Goal: Task Accomplishment & Management: Manage account settings

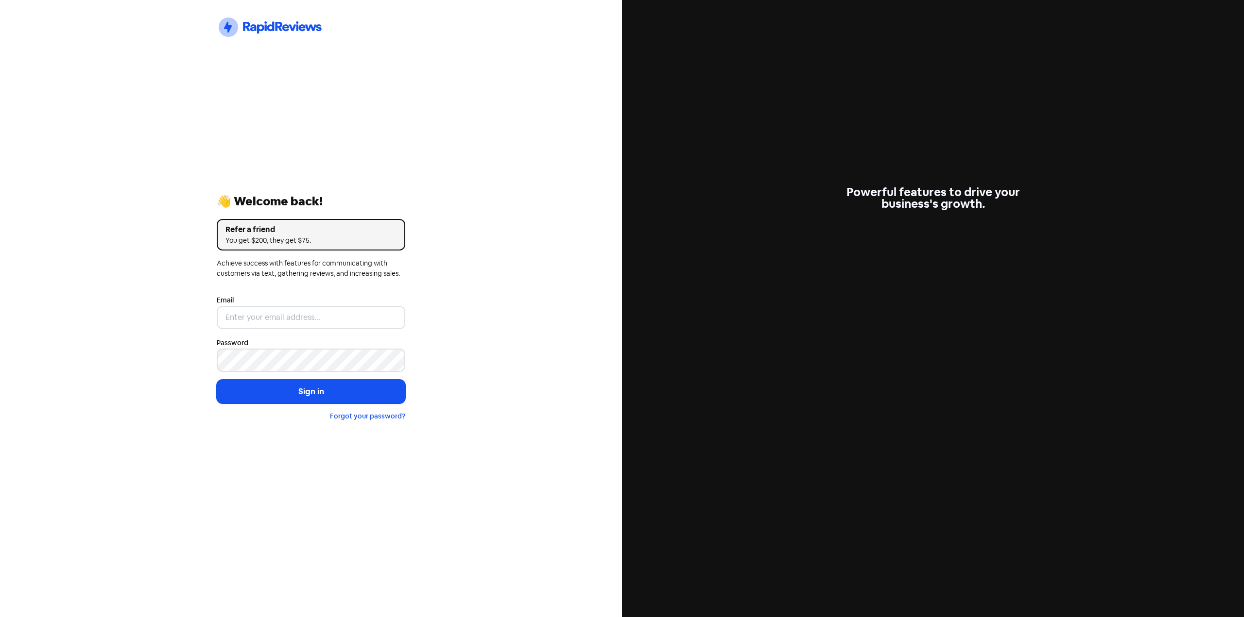
click at [219, 331] on form "Email Password Sign in Forgot your password?" at bounding box center [311, 358] width 188 height 128
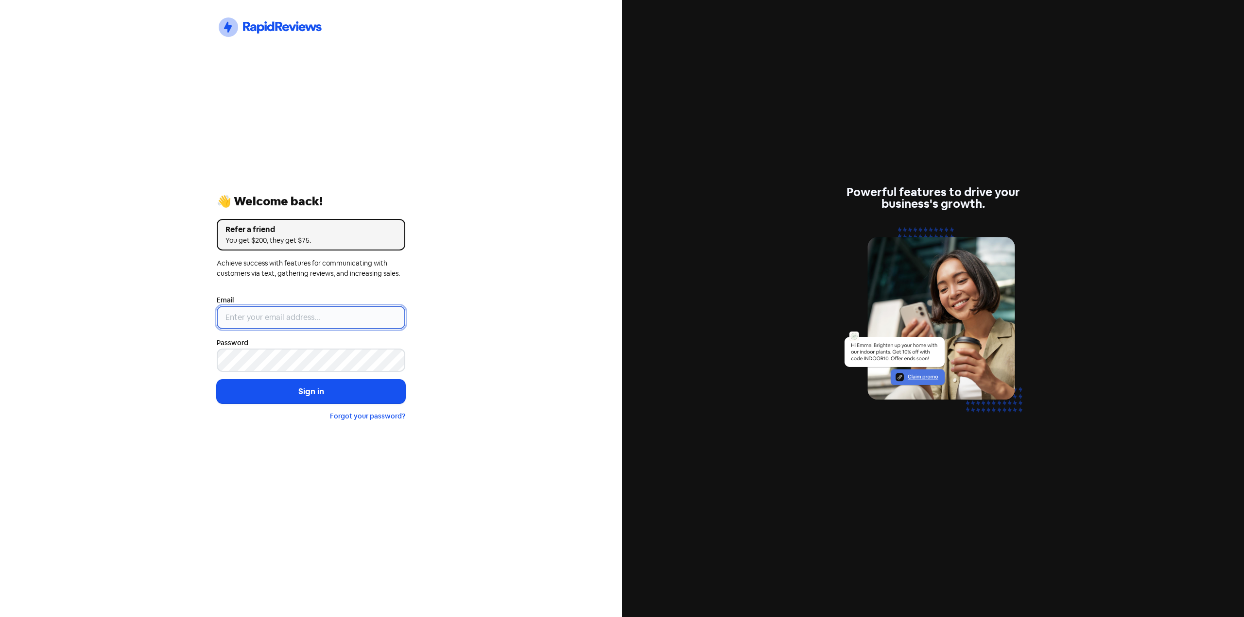
click at [244, 323] on input "email" at bounding box center [311, 317] width 188 height 23
type input "[EMAIL_ADDRESS][DOMAIN_NAME]"
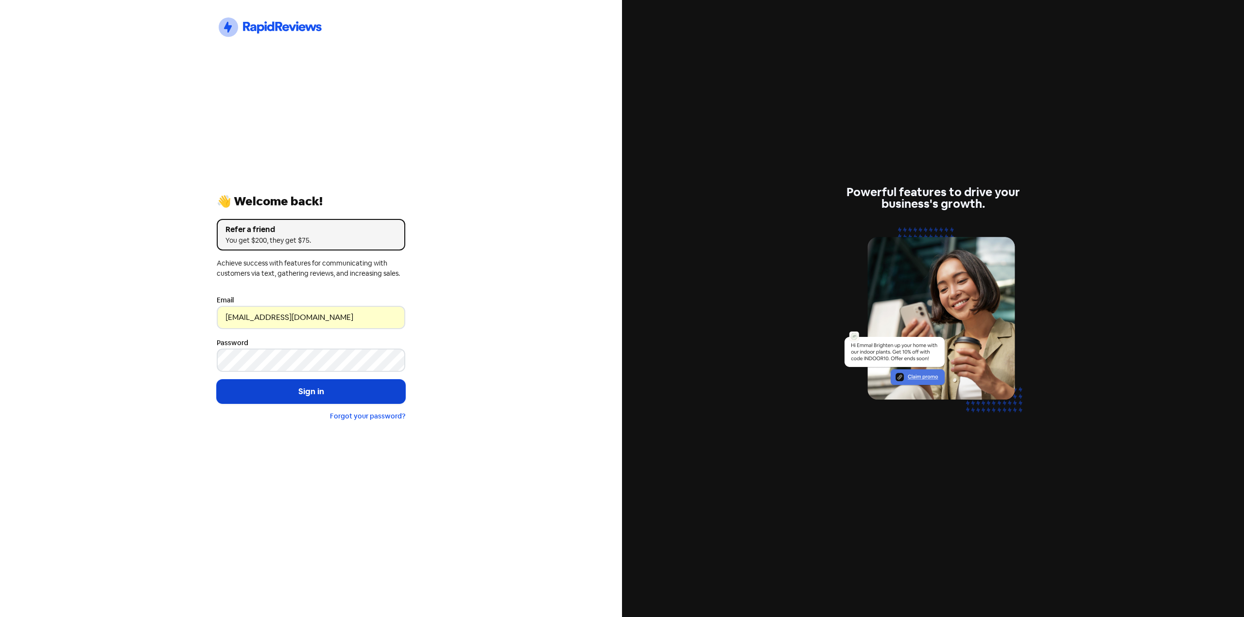
click at [273, 388] on button "Sign in" at bounding box center [311, 392] width 188 height 24
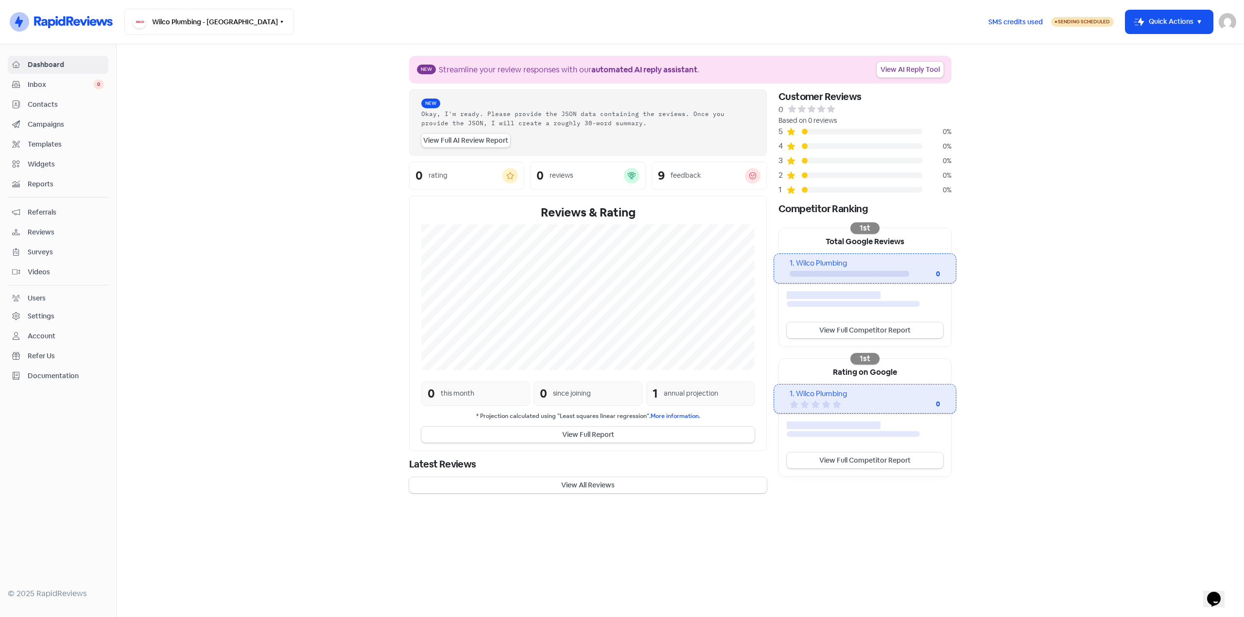
click at [41, 105] on span "Contacts" at bounding box center [66, 105] width 76 height 10
